Goal: Transaction & Acquisition: Book appointment/travel/reservation

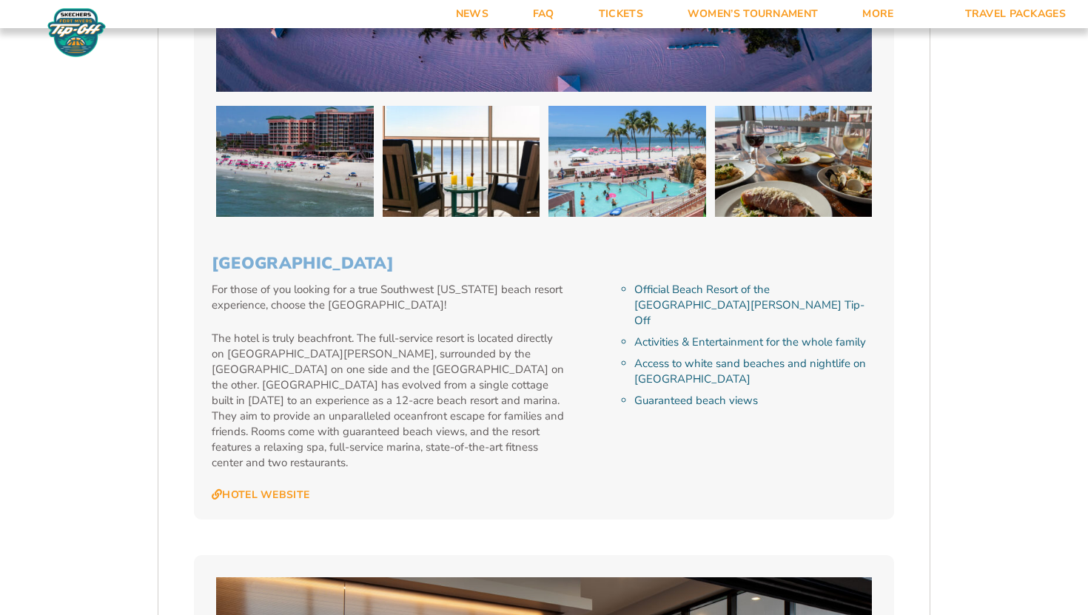
scroll to position [3181, 0]
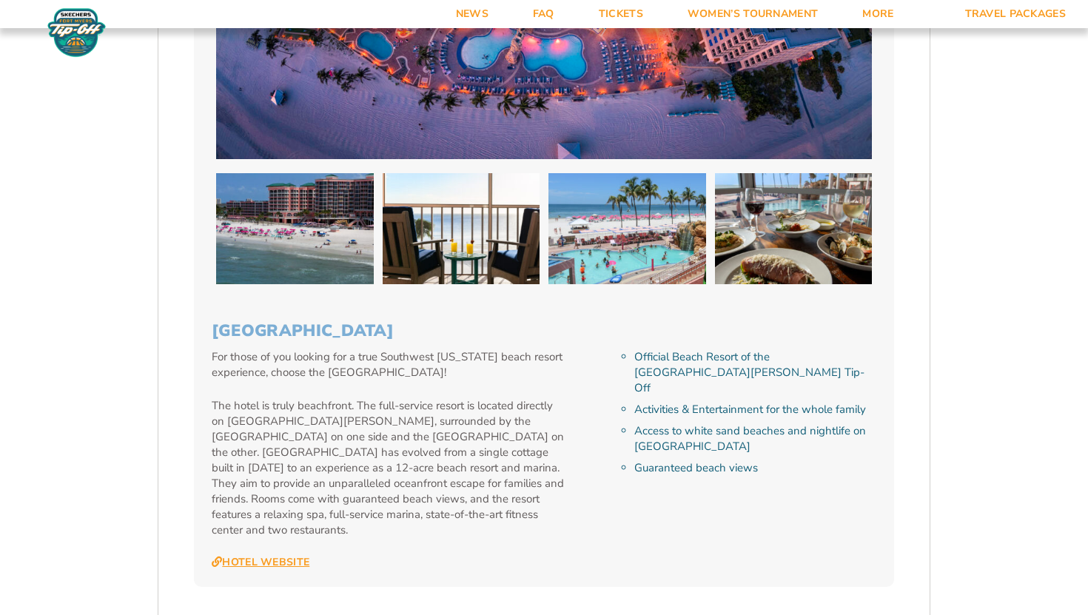
click at [298, 556] on link "Hotel Website" at bounding box center [261, 562] width 98 height 13
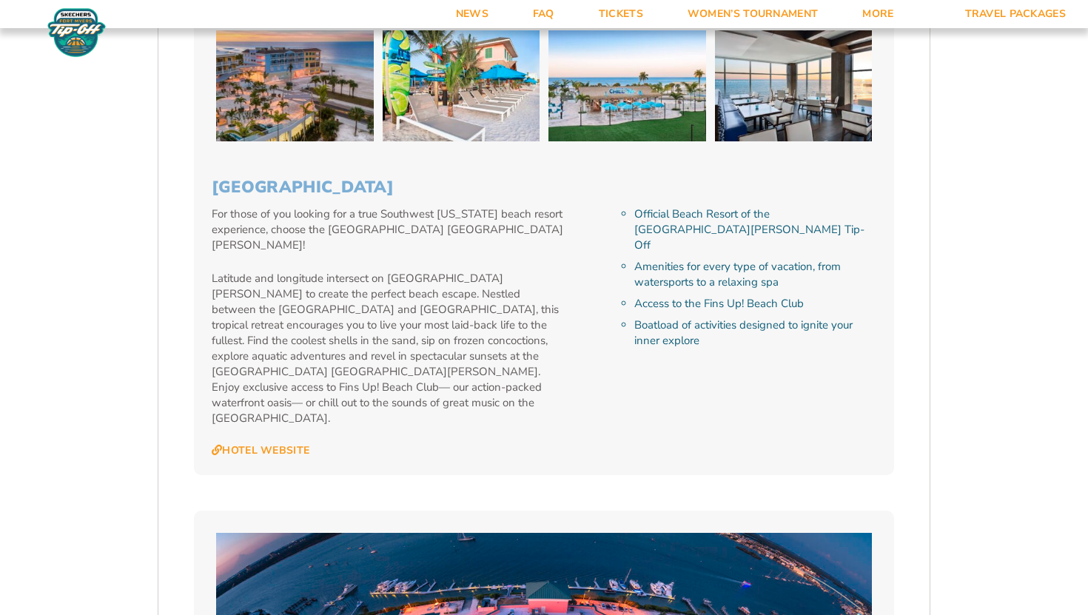
scroll to position [2470, 0]
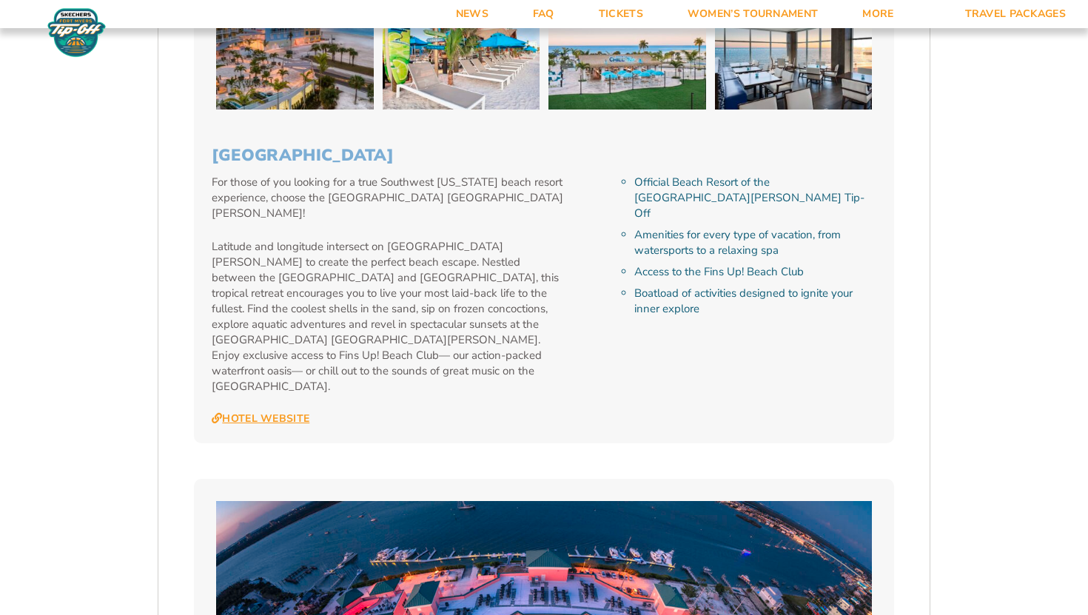
click at [279, 412] on link "Hotel Website" at bounding box center [261, 418] width 98 height 13
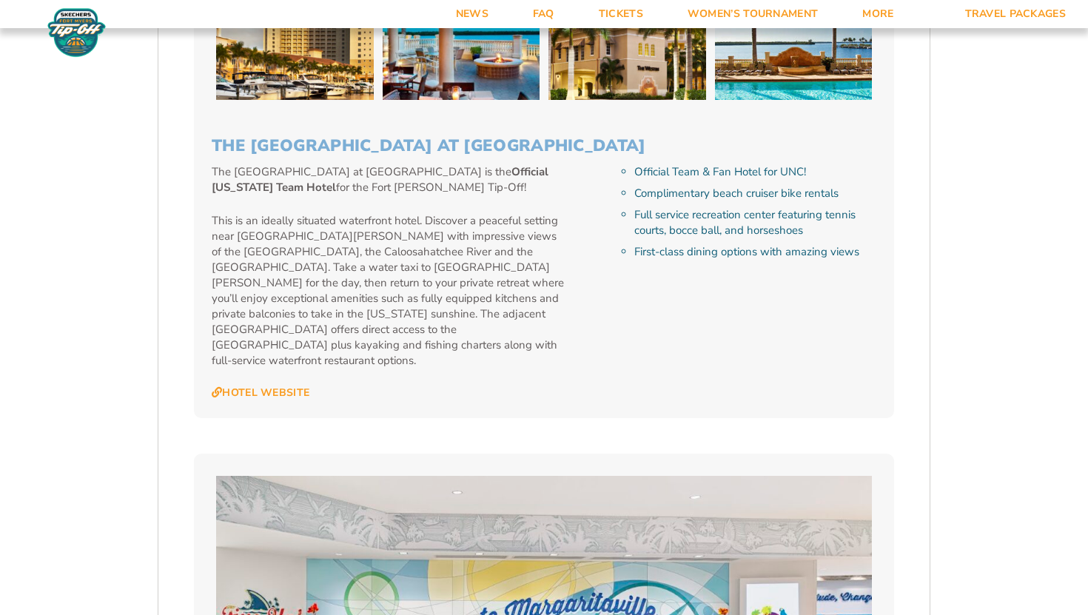
scroll to position [1591, 0]
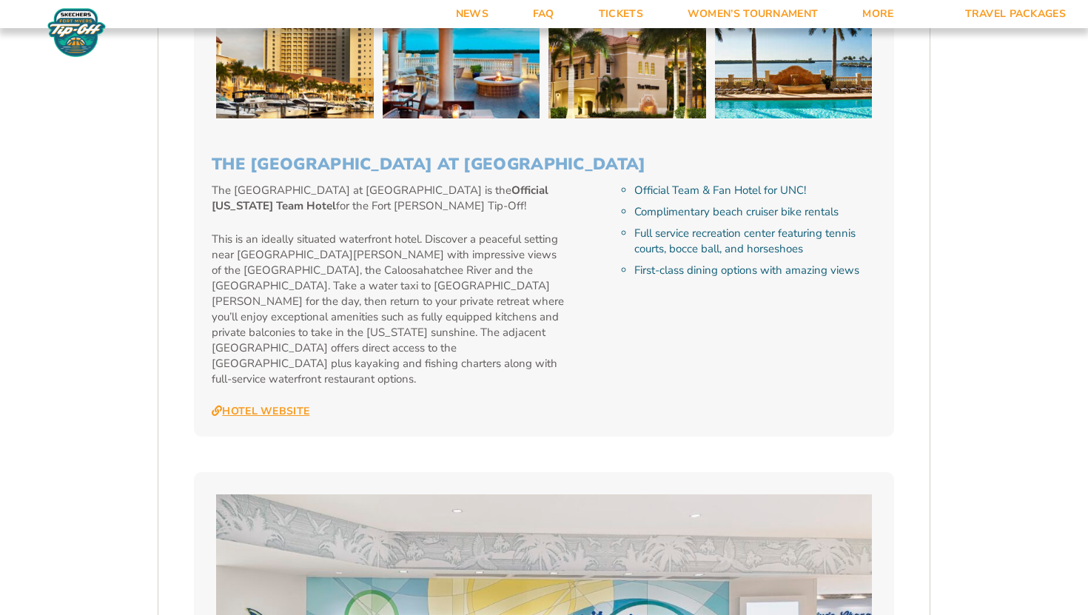
click at [299, 405] on link "Hotel Website" at bounding box center [261, 411] width 98 height 13
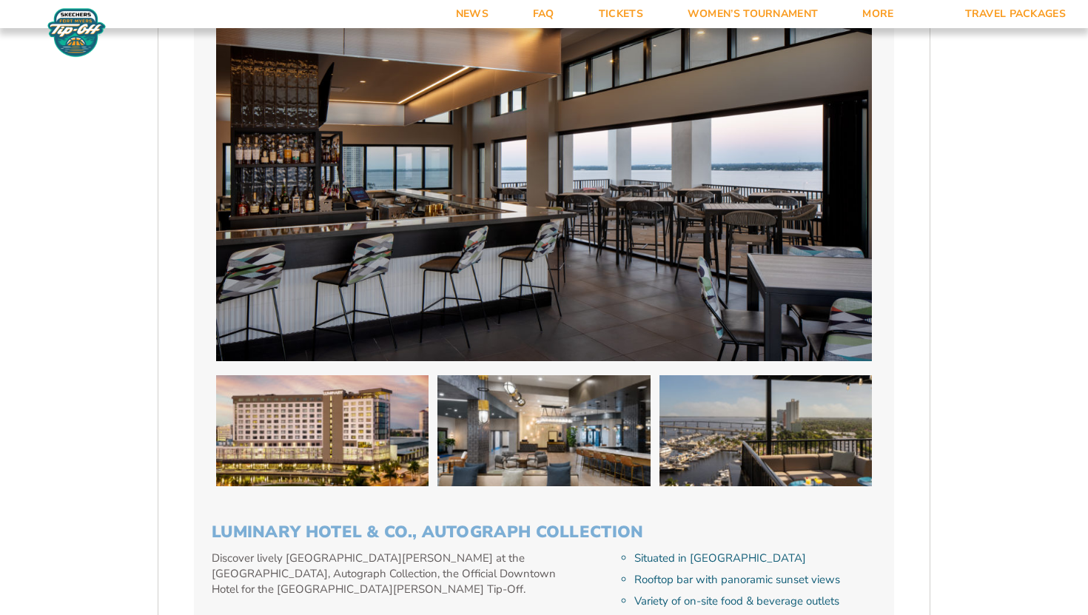
scroll to position [3997, 0]
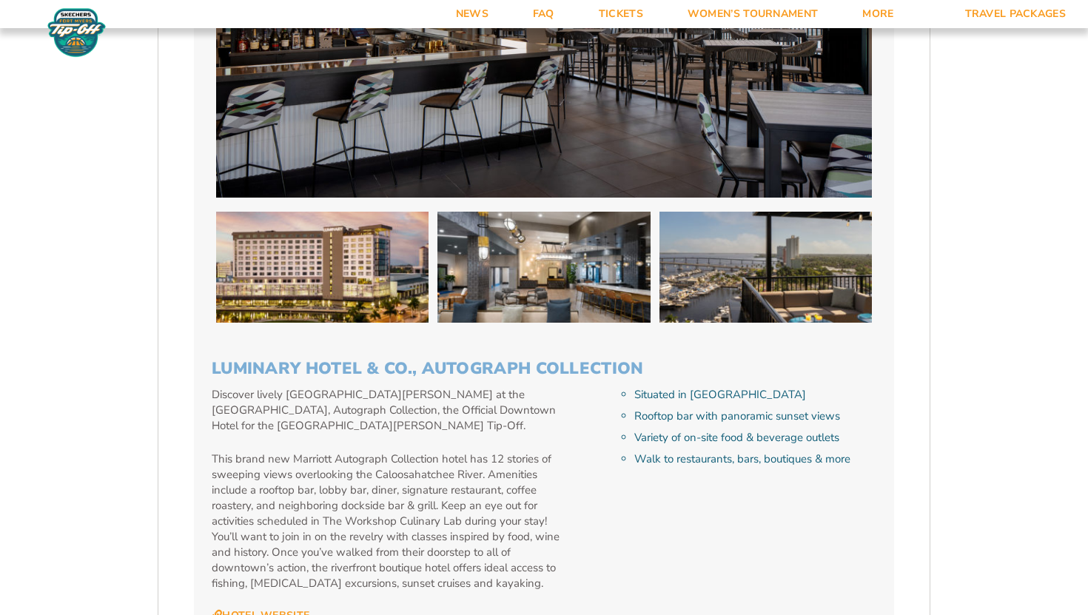
click at [270, 609] on link "Hotel Website" at bounding box center [261, 615] width 98 height 13
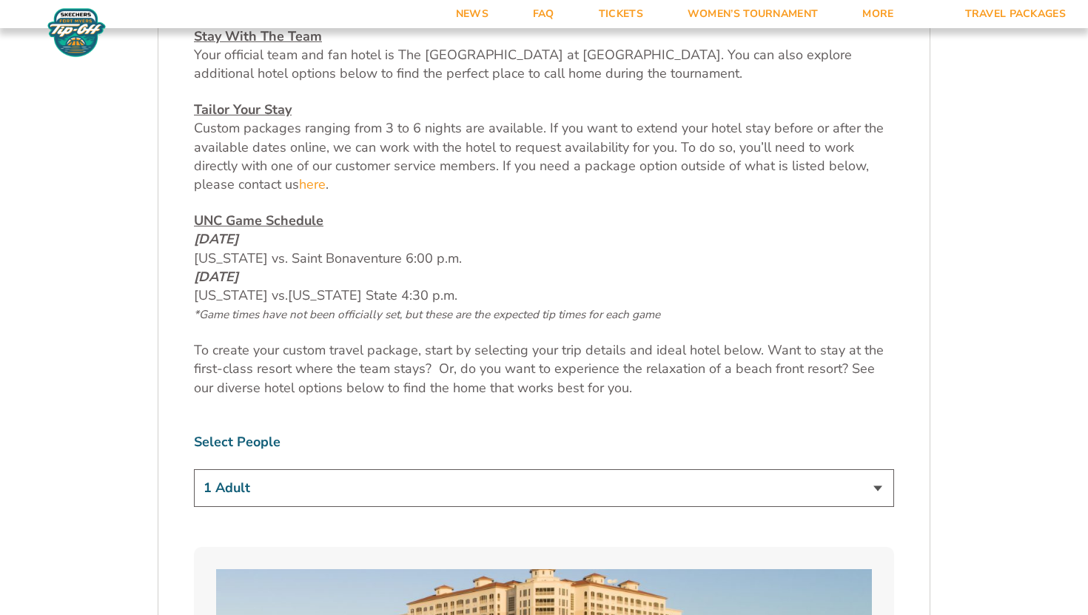
scroll to position [798, 0]
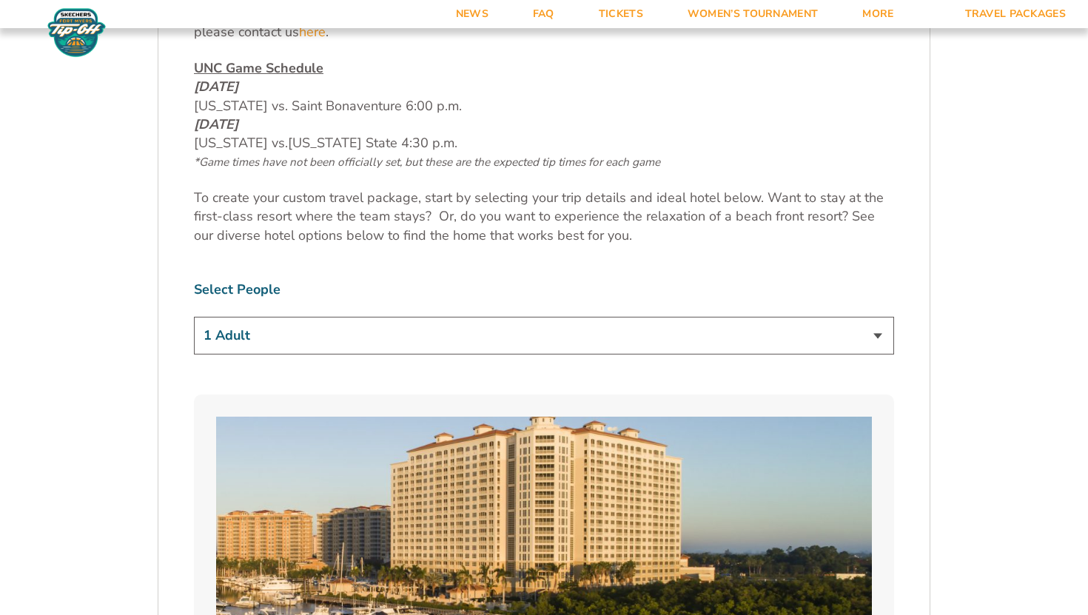
click at [484, 343] on select "1 Adult 2 Adults 3 Adults 4 Adults 2 Adults + 1 Child 2 Adults + 2 Children 2 A…" at bounding box center [544, 336] width 700 height 38
select select "3 Adults"
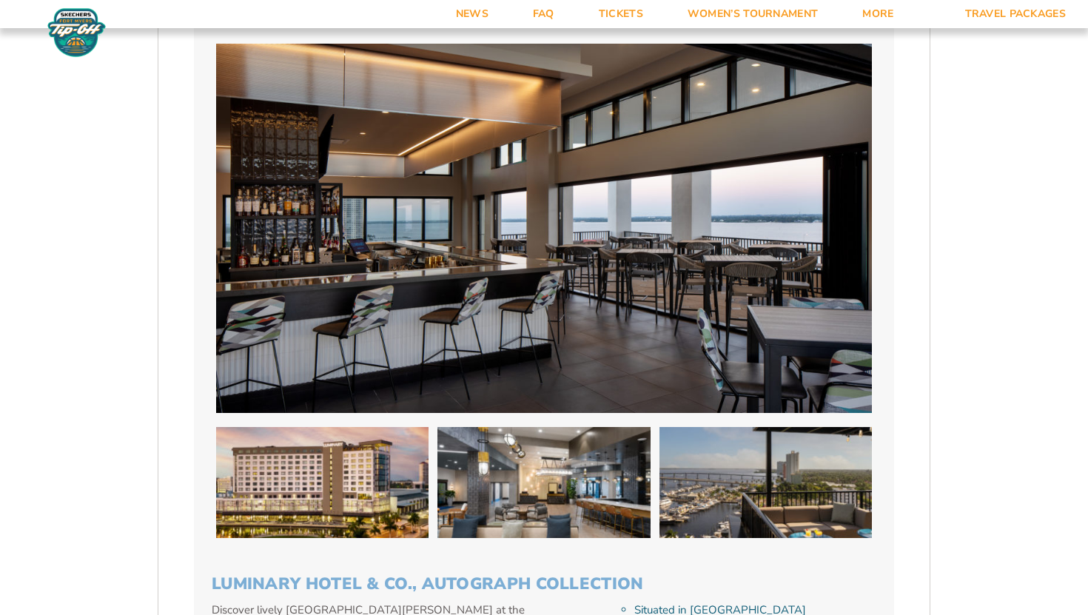
scroll to position [3874, 0]
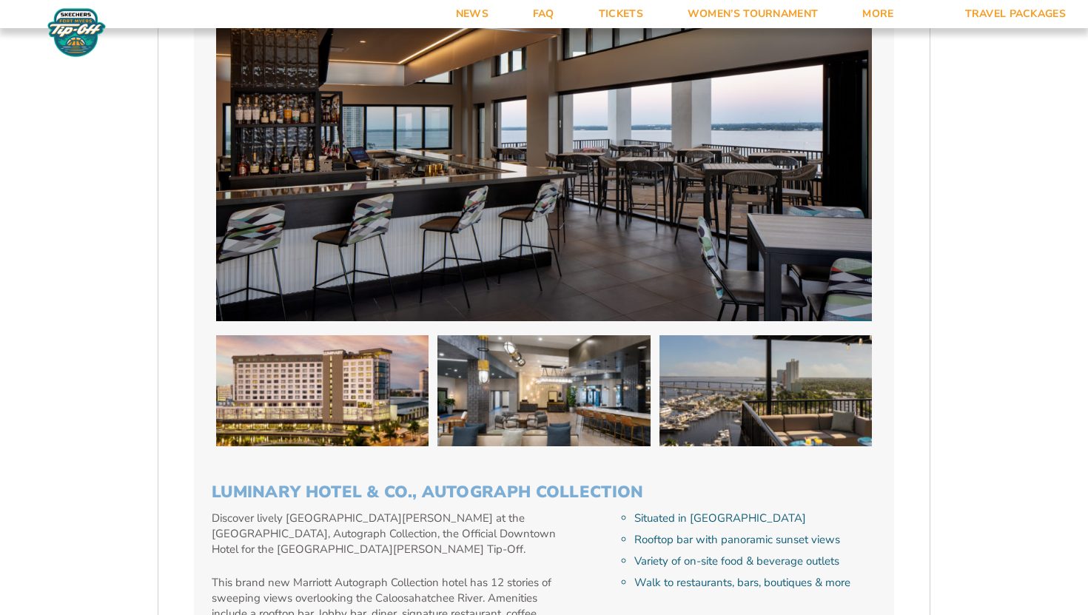
click at [466, 483] on h3 "Luminary Hotel & Co., Autograph Collection" at bounding box center [544, 492] width 665 height 19
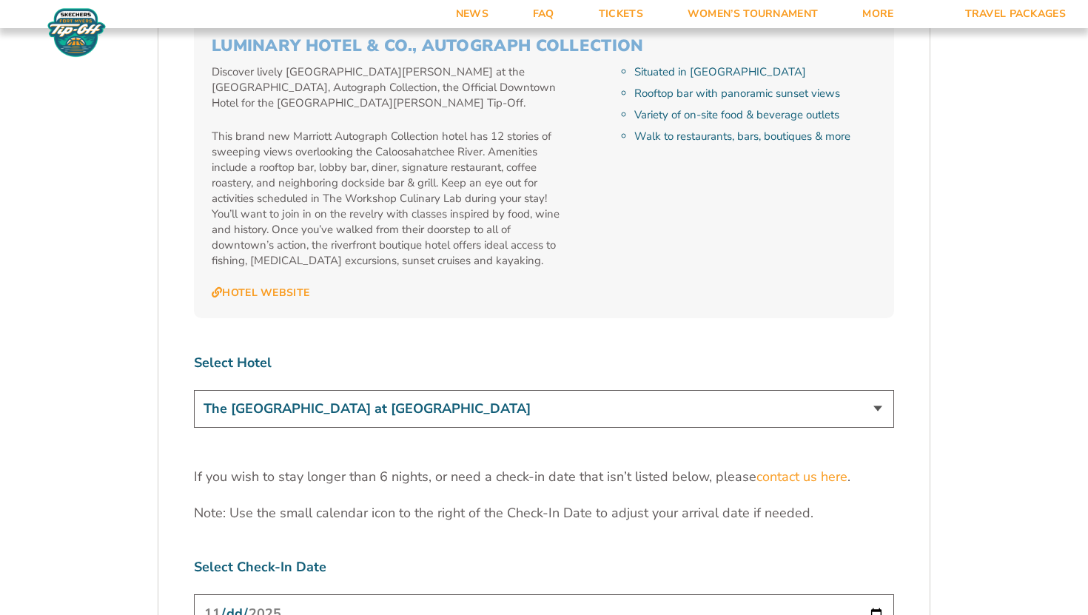
scroll to position [4367, 0]
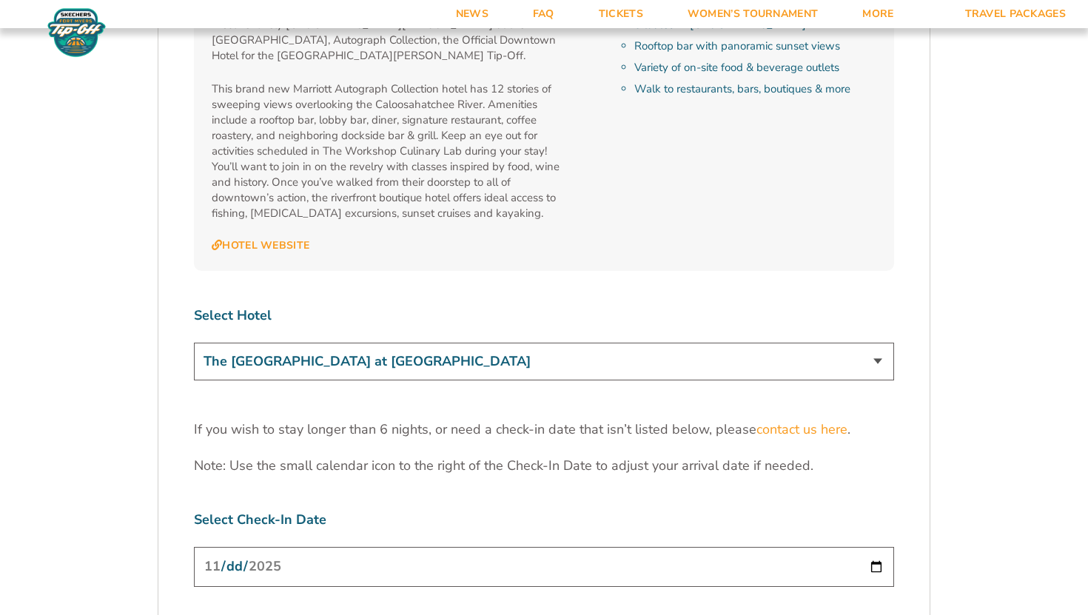
click at [448, 343] on select "The [GEOGRAPHIC_DATA] at [GEOGRAPHIC_DATA] [GEOGRAPHIC_DATA] [GEOGRAPHIC_DATA],…" at bounding box center [544, 362] width 700 height 38
select select "17487"
click at [398, 547] on input "[DATE]" at bounding box center [544, 566] width 700 height 39
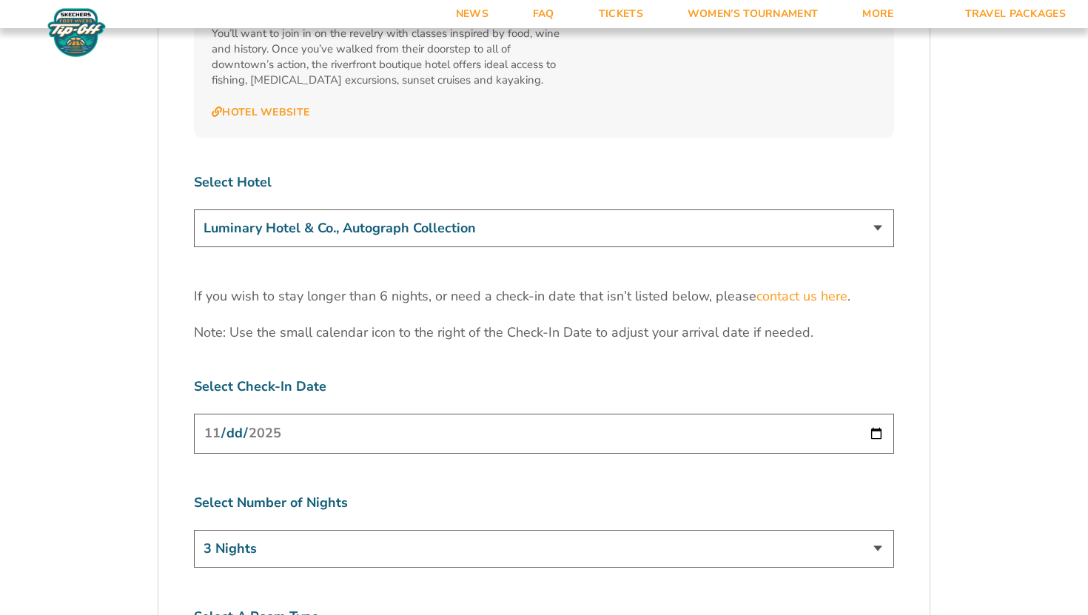
scroll to position [4515, 0]
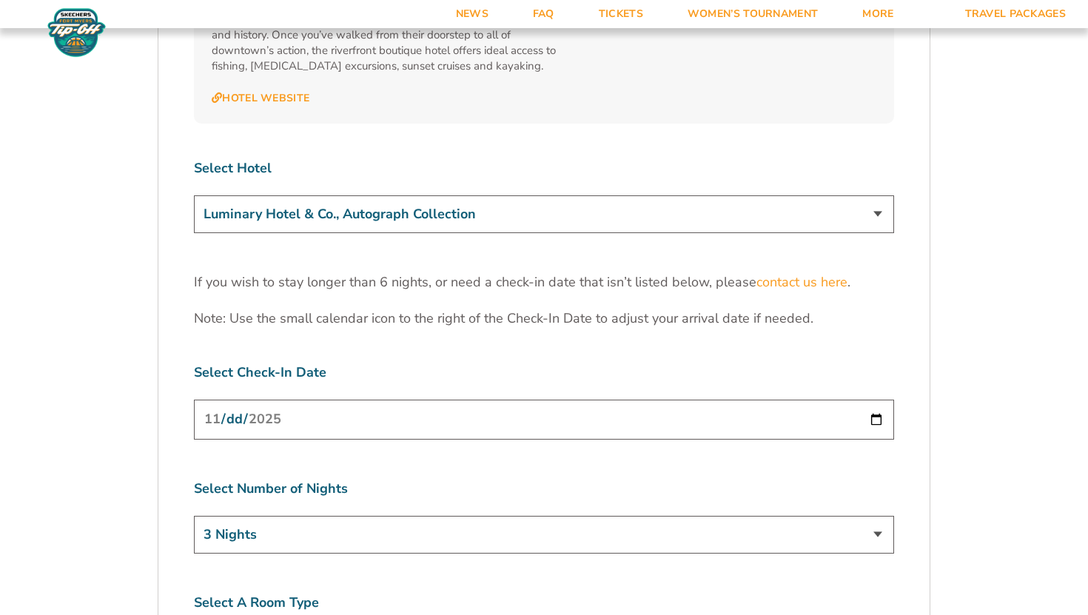
click at [462, 516] on select "3 Nights 4 Nights 5 Nights 6 Nights" at bounding box center [544, 535] width 700 height 38
select select "4 Nights"
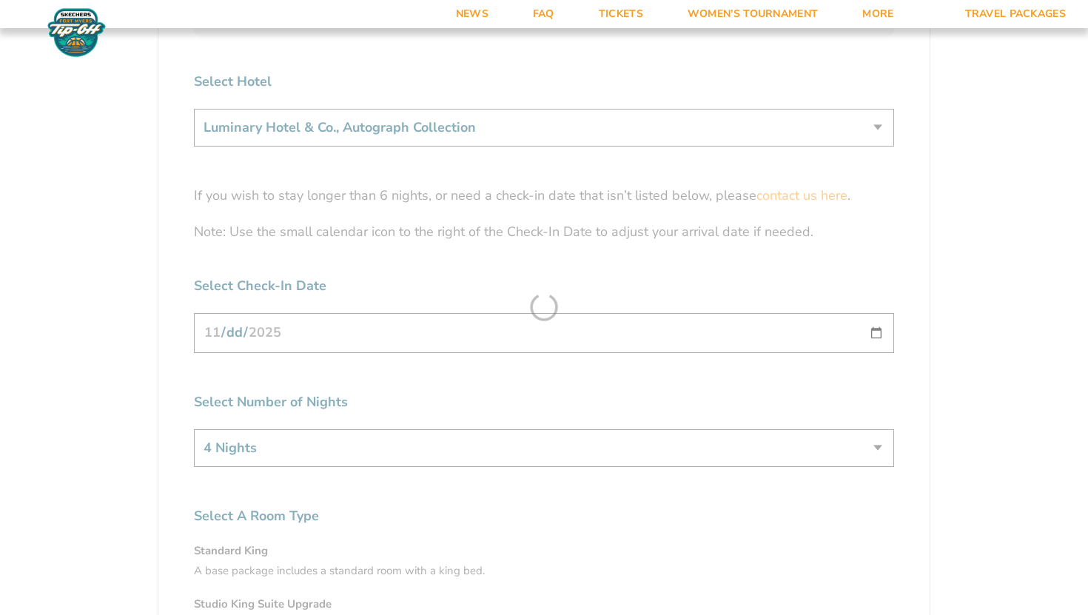
scroll to position [4605, 0]
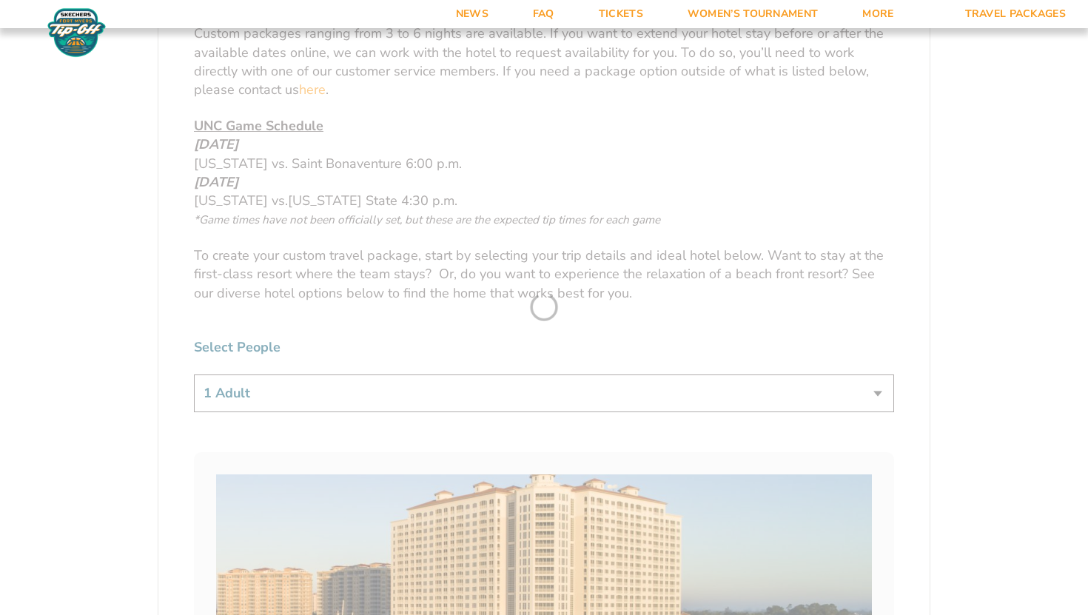
scroll to position [769, 0]
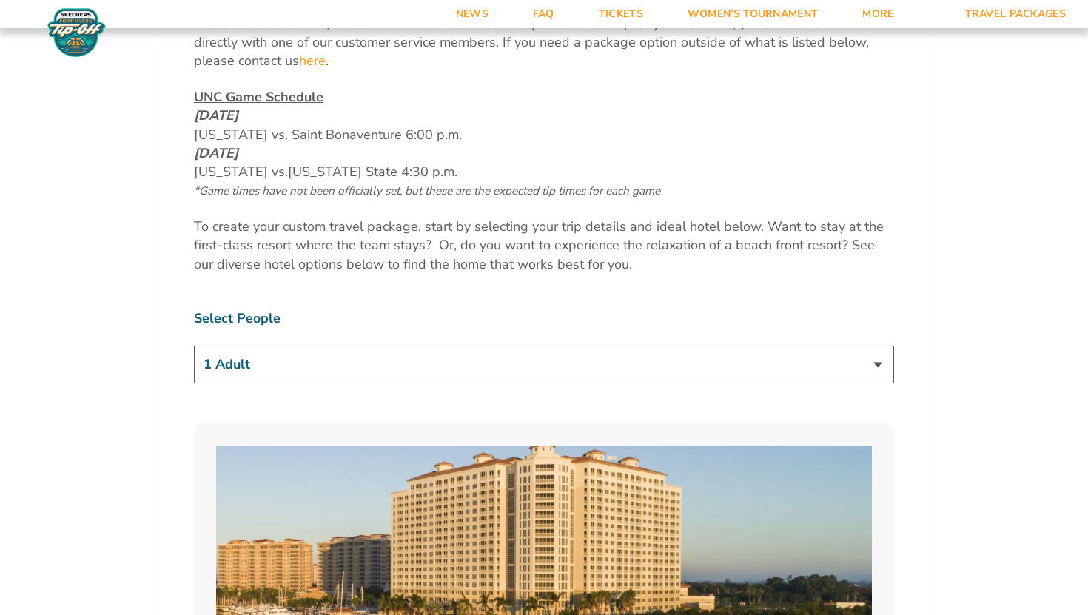
click at [272, 371] on select "1 Adult 2 Adults 3 Adults 4 Adults 2 Adults + 1 Child 2 Adults + 2 Children 2 A…" at bounding box center [544, 365] width 700 height 38
select select "3 Adults"
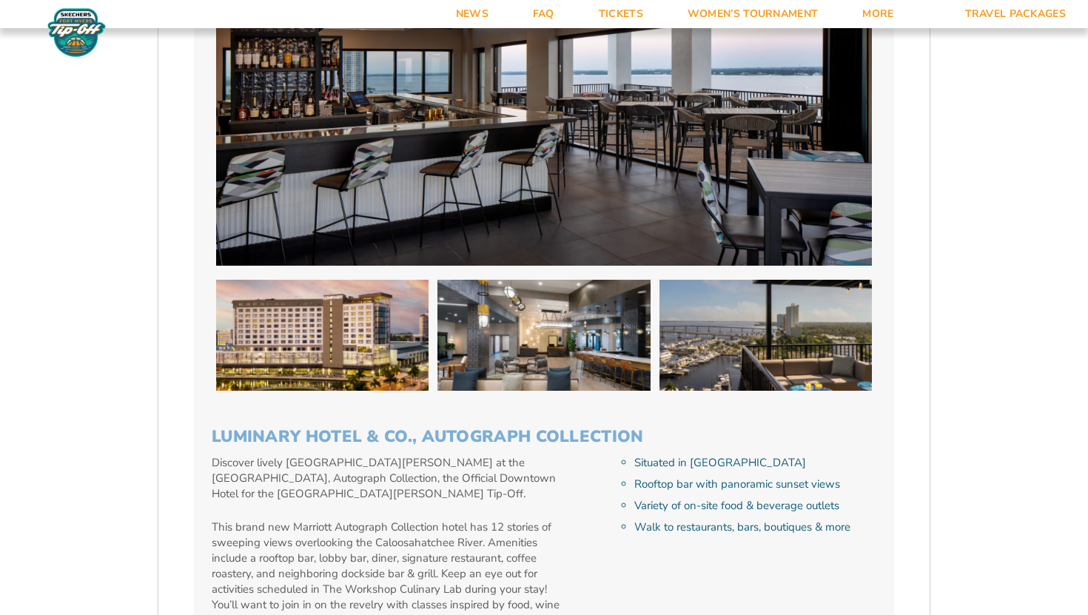
scroll to position [4695, 0]
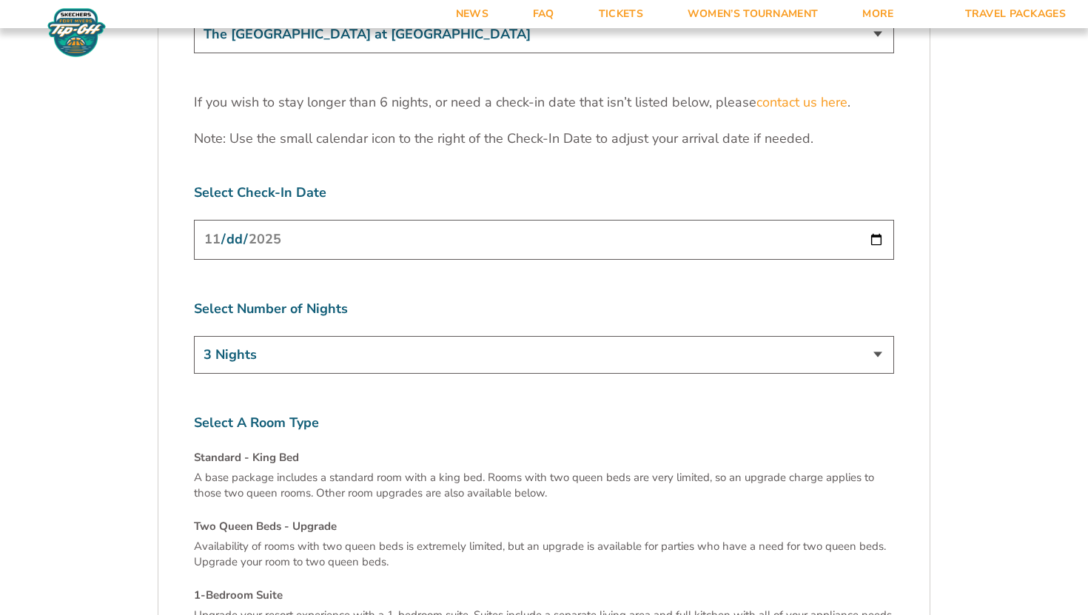
click at [878, 220] on input "[DATE]" at bounding box center [544, 239] width 700 height 39
click at [238, 336] on select "3 Nights 4 Nights 5 Nights 6 Nights" at bounding box center [544, 355] width 700 height 38
select select "4 Nights"
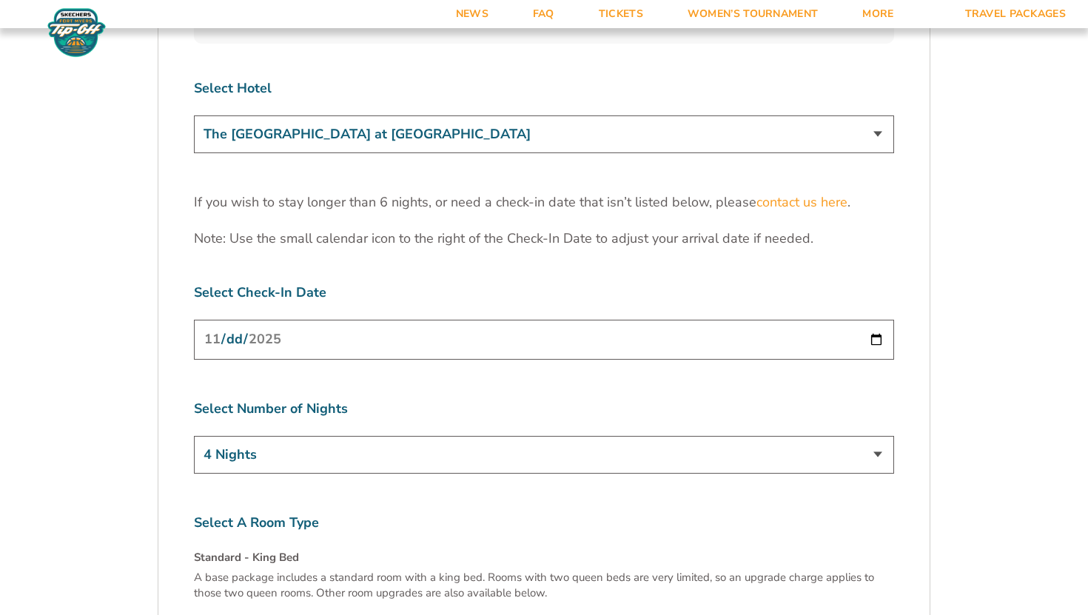
scroll to position [4374, 0]
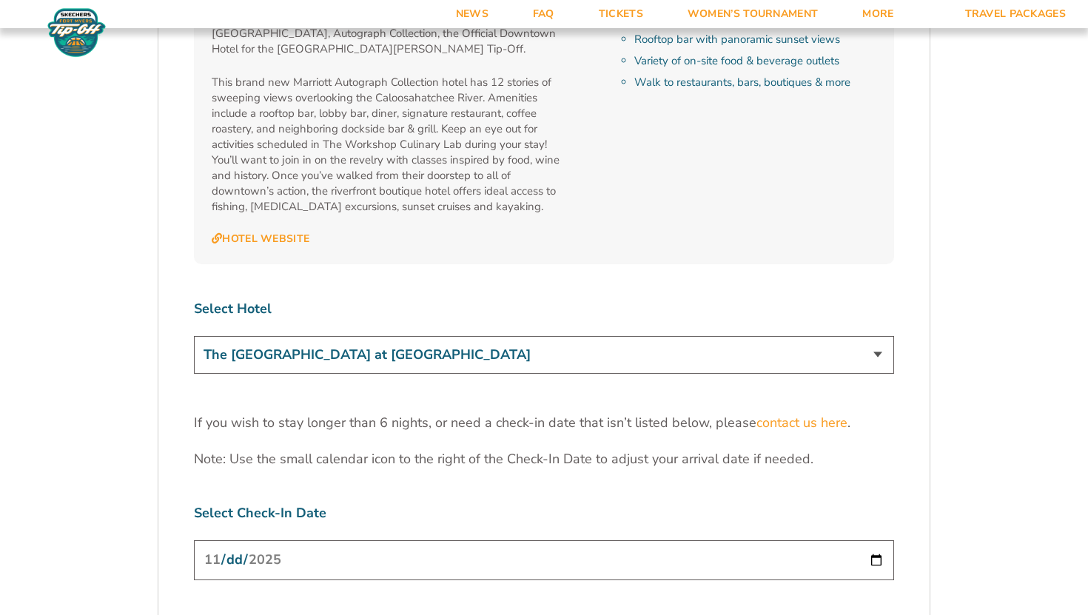
click at [271, 336] on select "The [GEOGRAPHIC_DATA] at [GEOGRAPHIC_DATA] [GEOGRAPHIC_DATA] [GEOGRAPHIC_DATA],…" at bounding box center [544, 355] width 700 height 38
select select "17487"
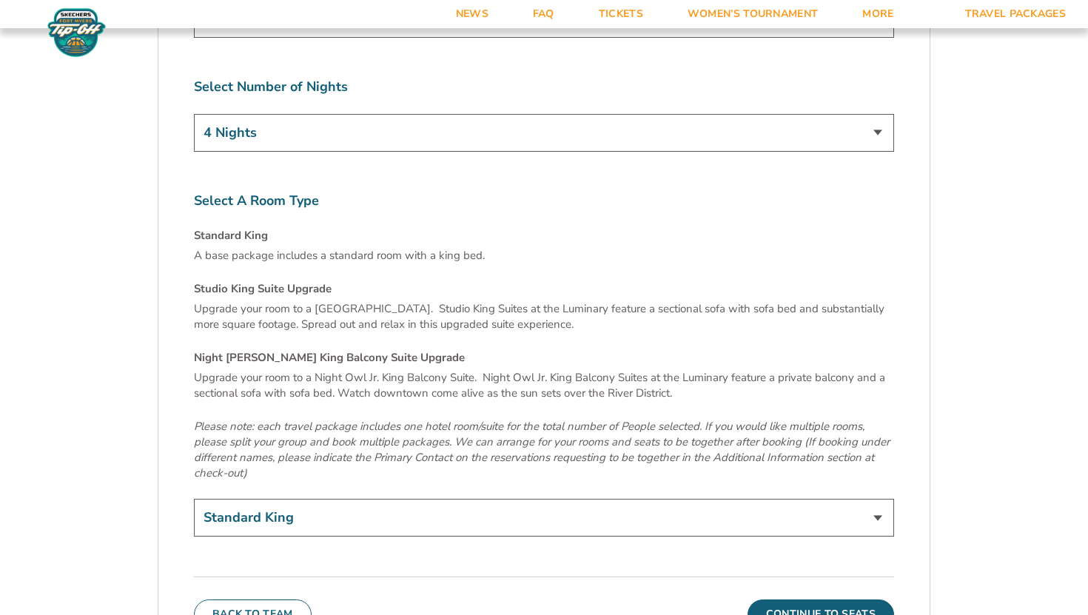
scroll to position [4979, 0]
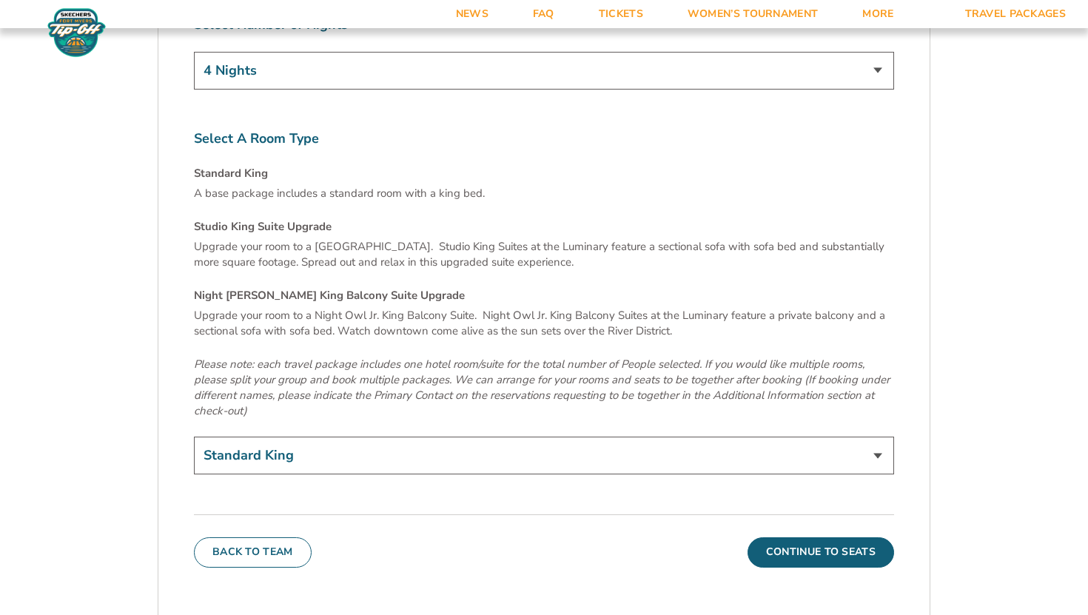
click at [284, 437] on select "Standard King Studio King Suite Upgrade (+$120 per night) Night Owl Jr. King Ba…" at bounding box center [544, 456] width 700 height 38
click at [848, 538] on button "Continue To Seats" at bounding box center [821, 553] width 147 height 30
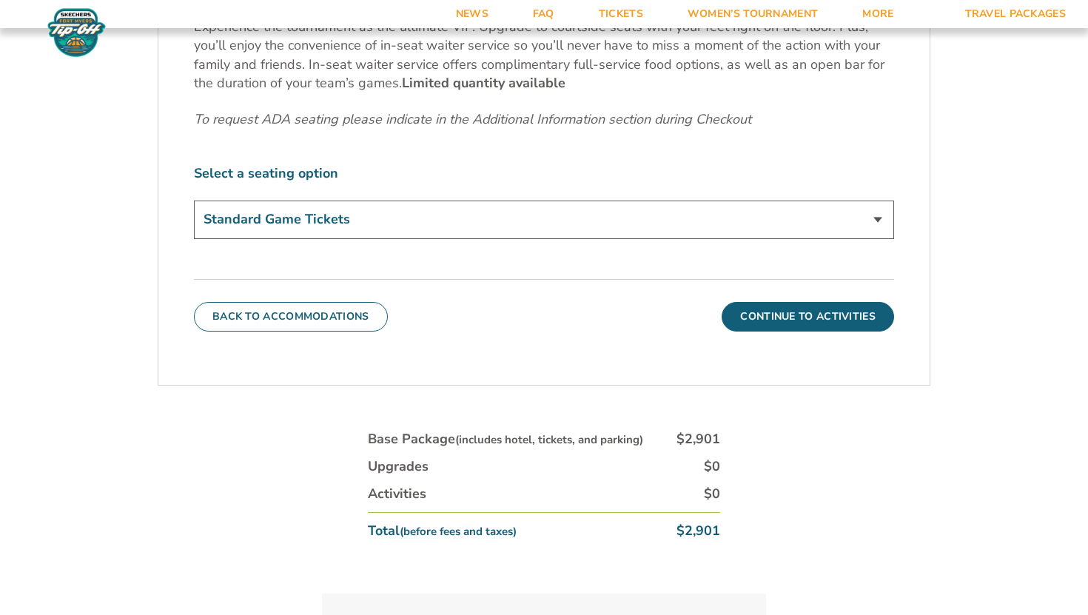
scroll to position [808, 0]
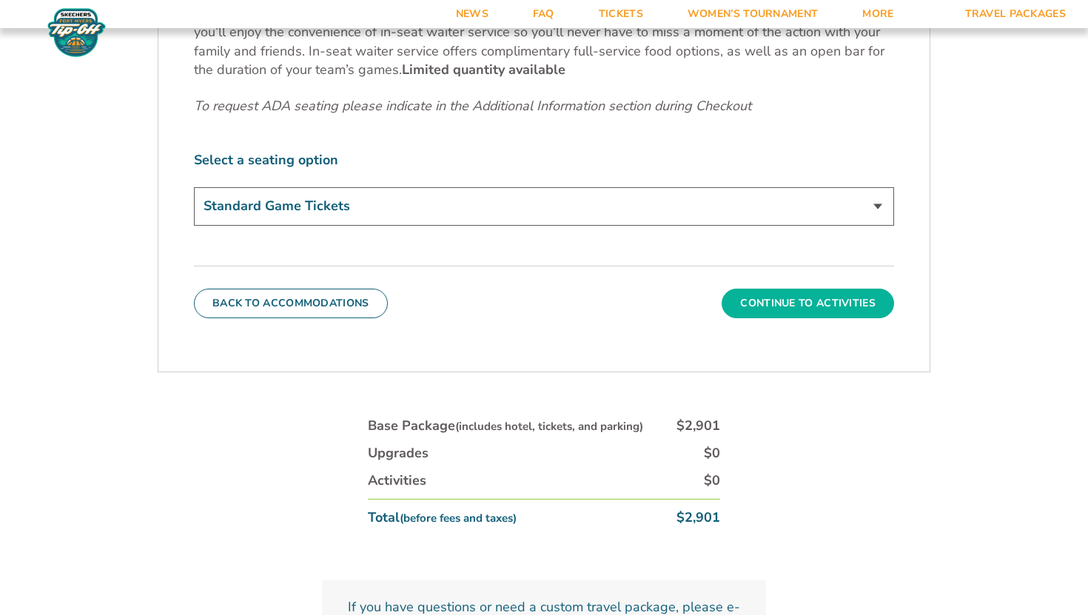
click at [842, 303] on button "Continue To Activities" at bounding box center [808, 304] width 173 height 30
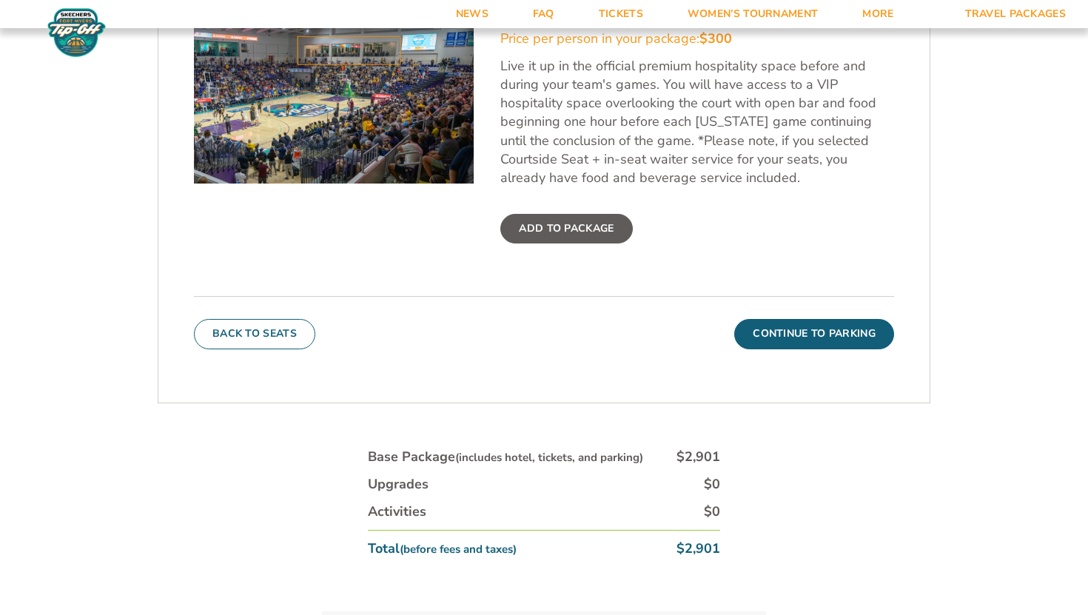
scroll to position [660, 0]
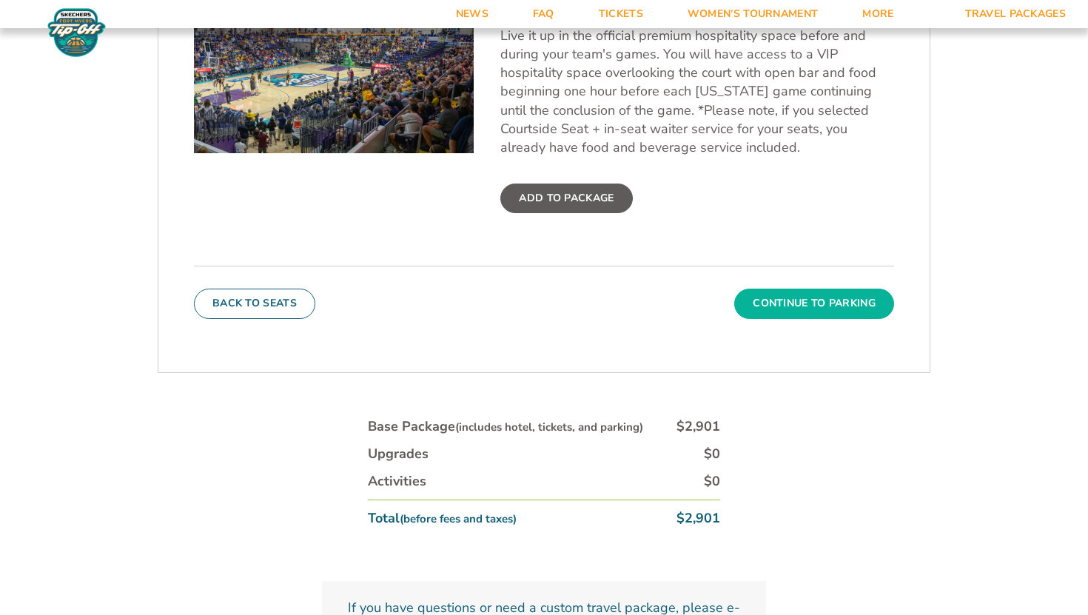
click at [800, 296] on button "Continue To Parking" at bounding box center [814, 304] width 160 height 30
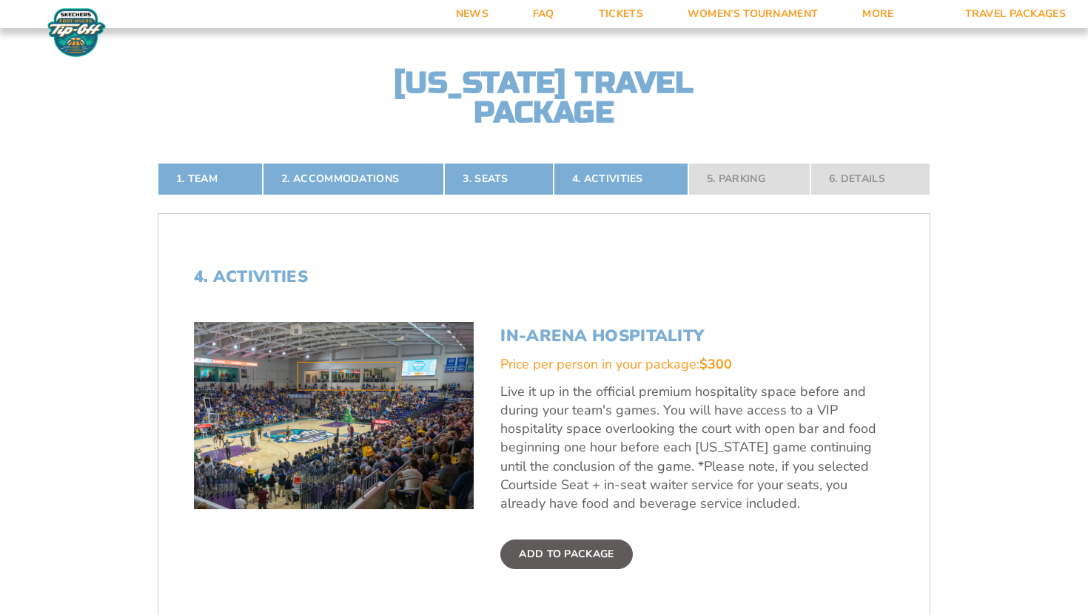
scroll to position [290, 0]
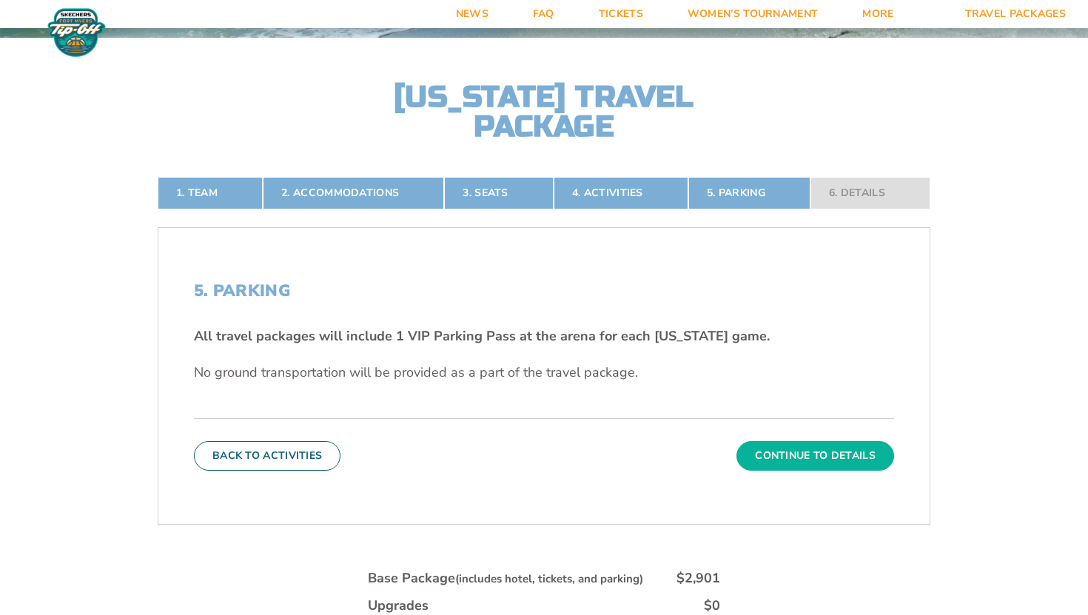
click at [830, 453] on button "Continue To Details" at bounding box center [816, 456] width 158 height 30
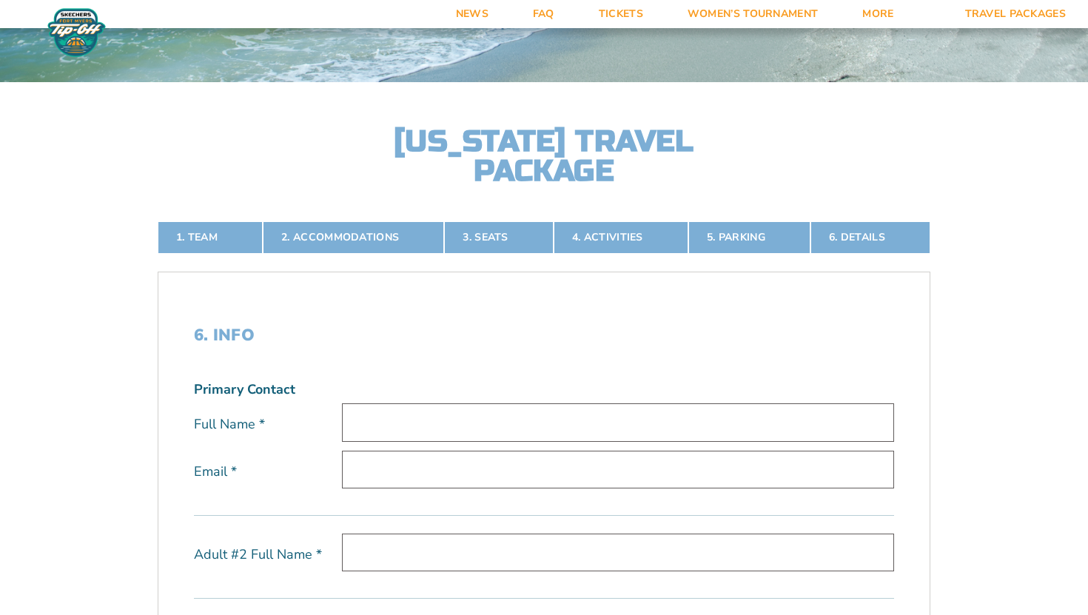
scroll to position [74, 0]
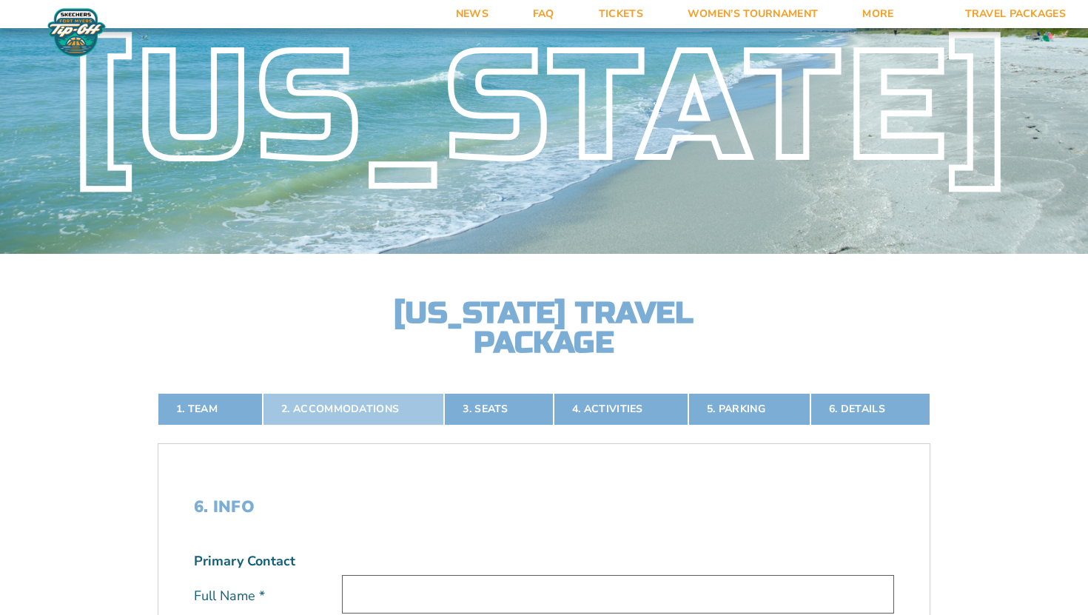
click at [347, 406] on link "2. Accommodations" at bounding box center [353, 409] width 181 height 33
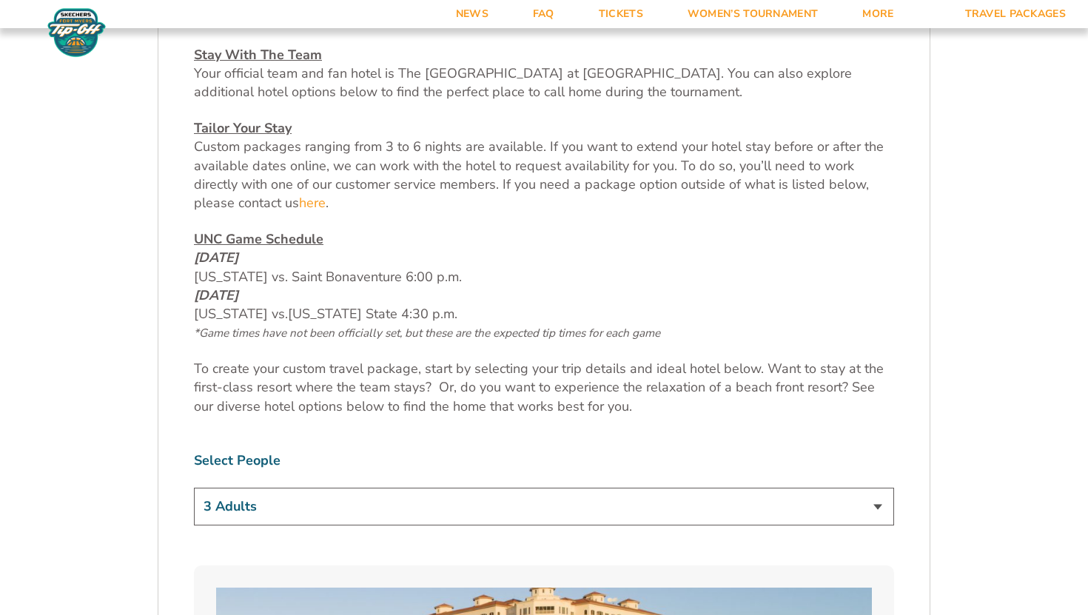
scroll to position [666, 0]
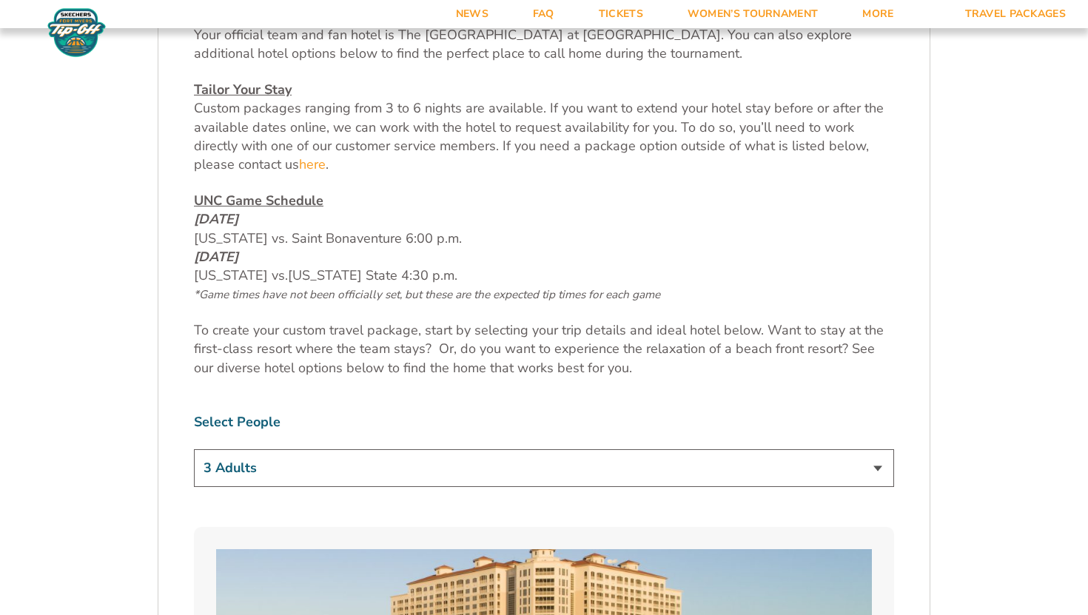
click at [327, 466] on select "1 Adult 2 Adults 3 Adults 4 Adults 2 Adults + 1 Child 2 Adults + 2 Children 2 A…" at bounding box center [544, 468] width 700 height 38
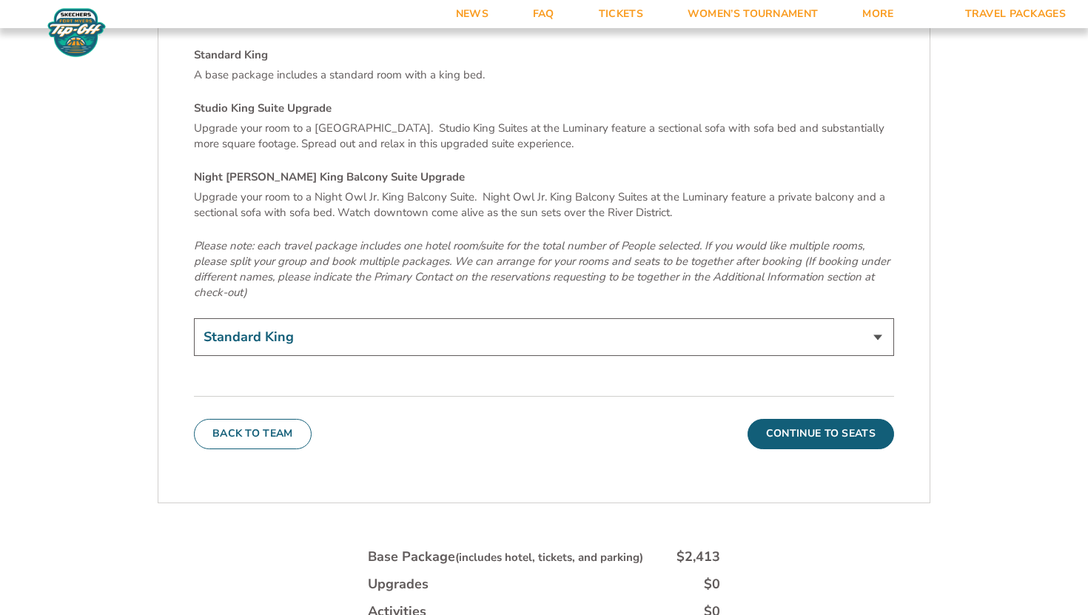
scroll to position [5135, 0]
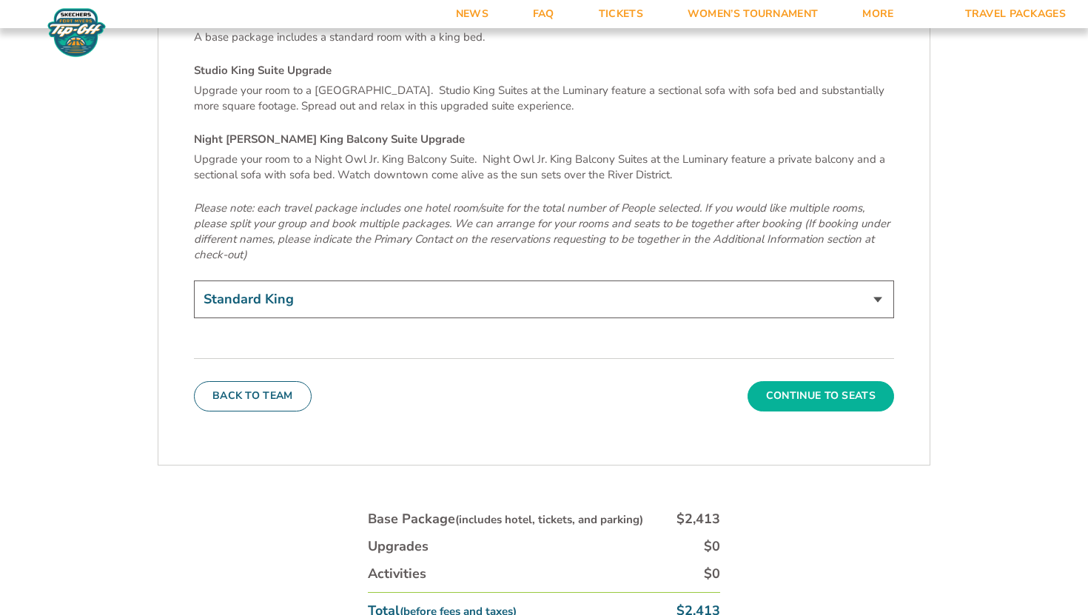
click at [791, 381] on button "Continue To Seats" at bounding box center [821, 396] width 147 height 30
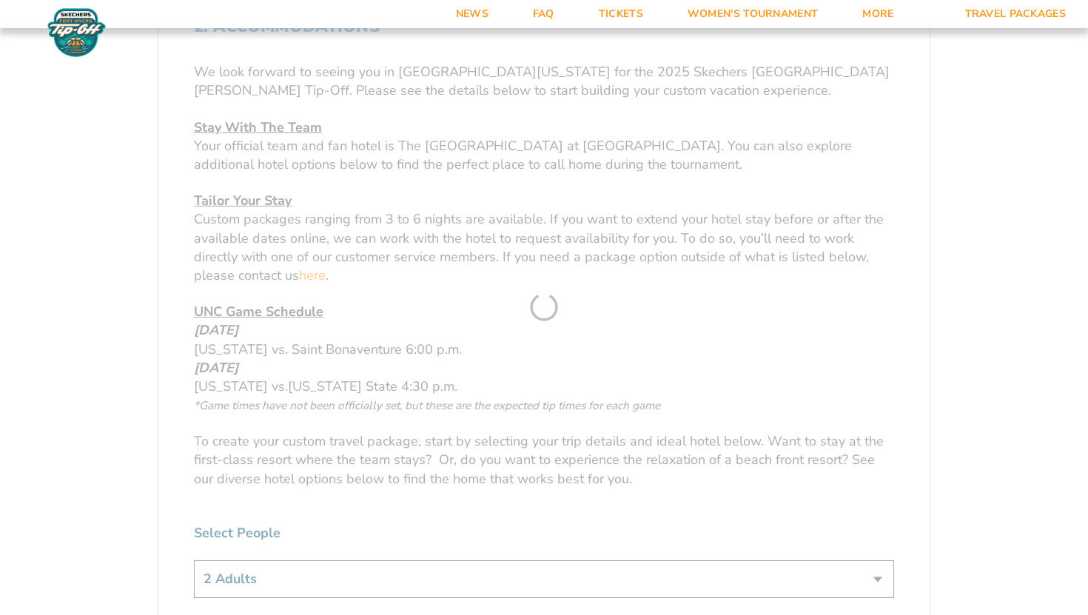
scroll to position [290, 0]
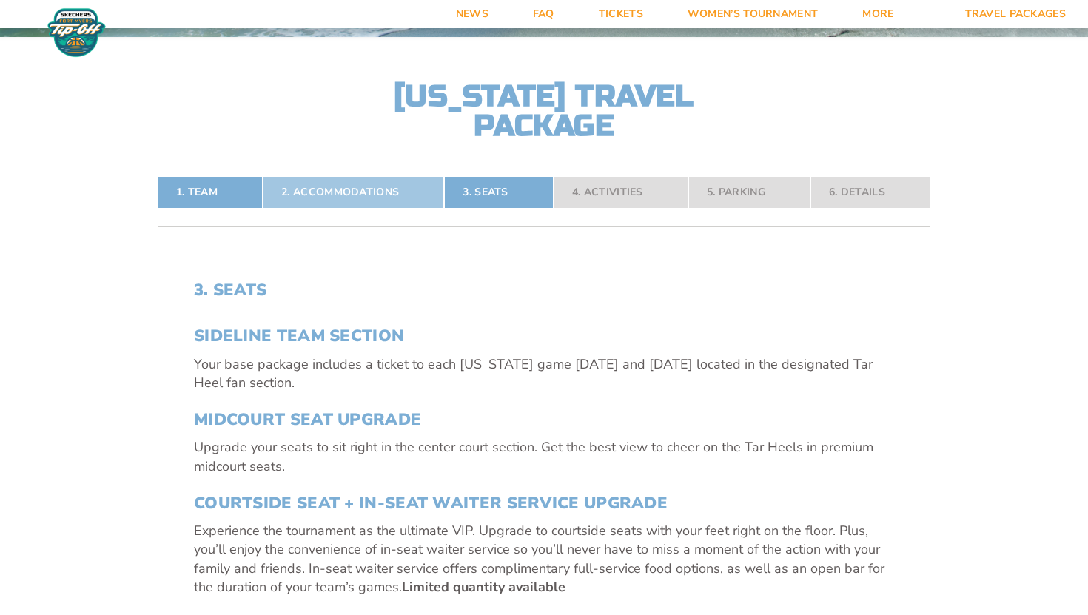
click at [370, 185] on link "2. Accommodations" at bounding box center [353, 192] width 181 height 33
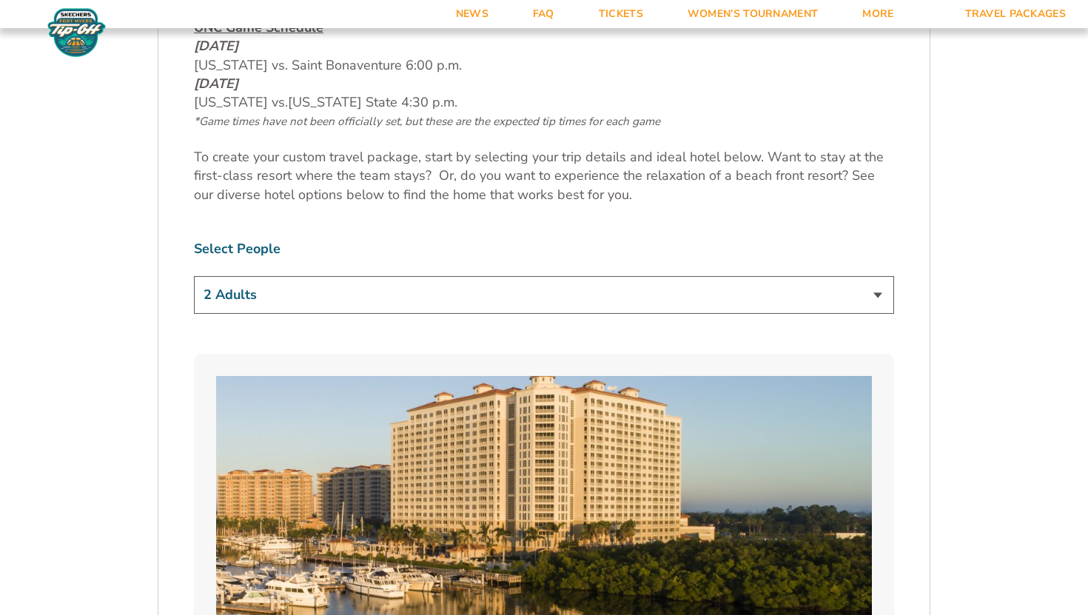
scroll to position [886, 0]
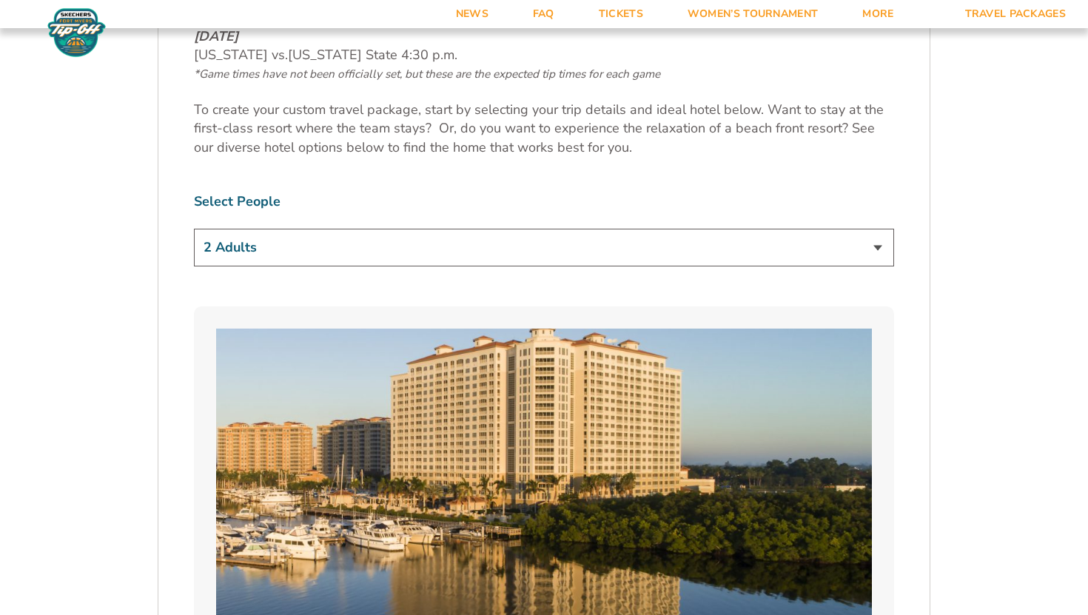
click at [412, 241] on select "1 Adult 2 Adults 3 Adults 4 Adults 2 Adults + 1 Child 2 Adults + 2 Children 2 A…" at bounding box center [544, 248] width 700 height 38
select select "1 Adult"
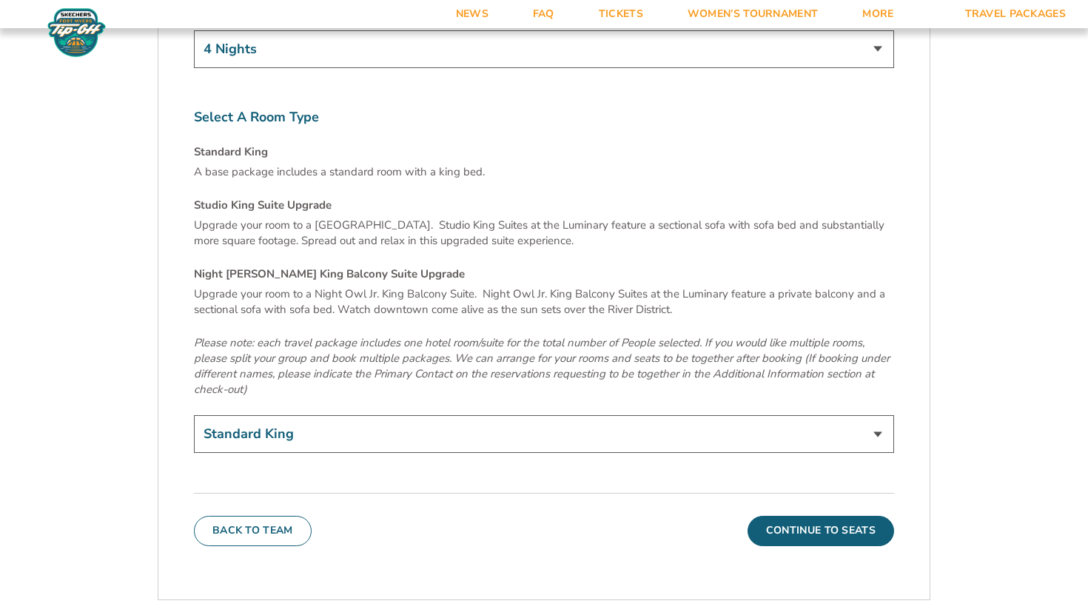
scroll to position [5120, 0]
